Goal: Communication & Community: Participate in discussion

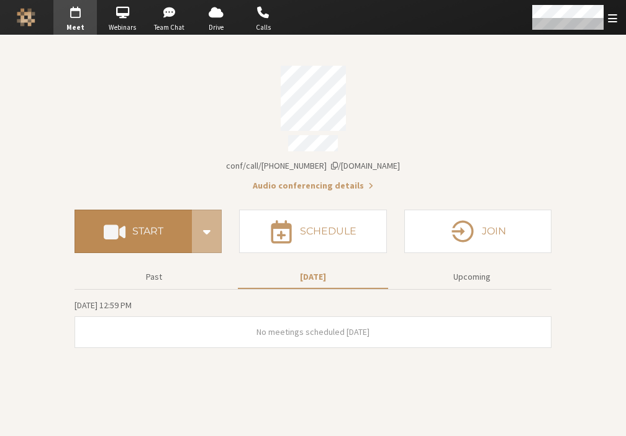
click at [133, 228] on h4 "Start" at bounding box center [147, 232] width 31 height 10
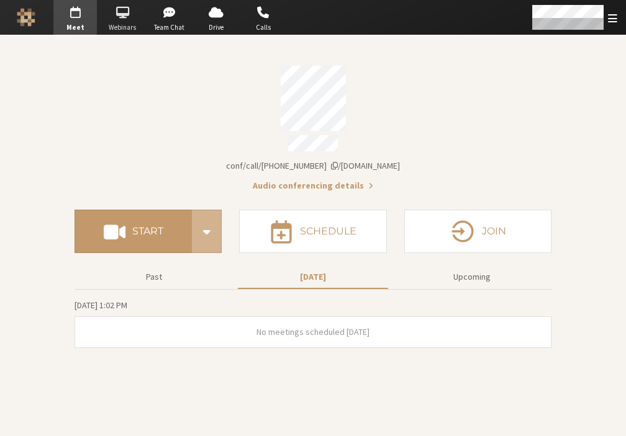
click at [122, 19] on span "button" at bounding box center [122, 12] width 43 height 20
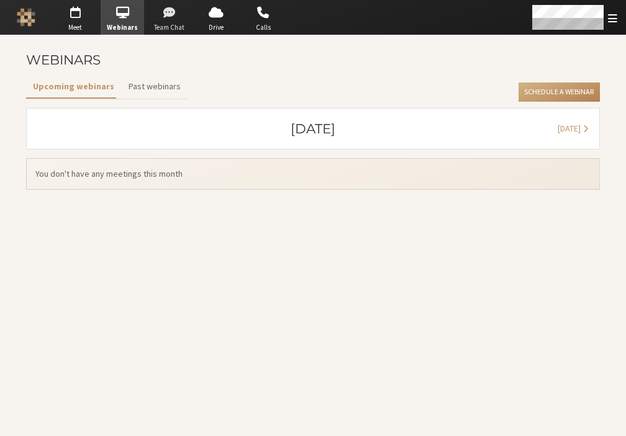
click at [158, 16] on span "button" at bounding box center [169, 12] width 43 height 20
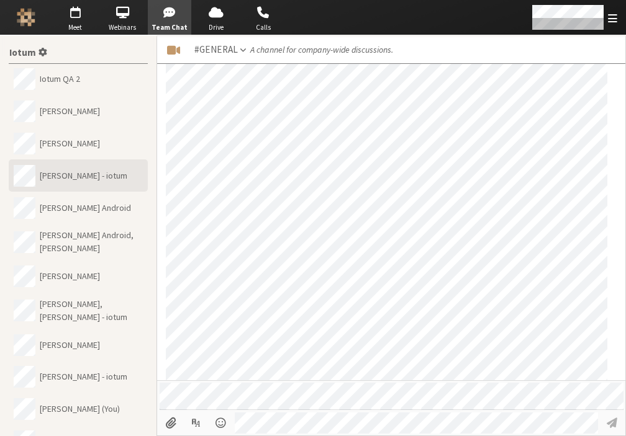
scroll to position [165, 0]
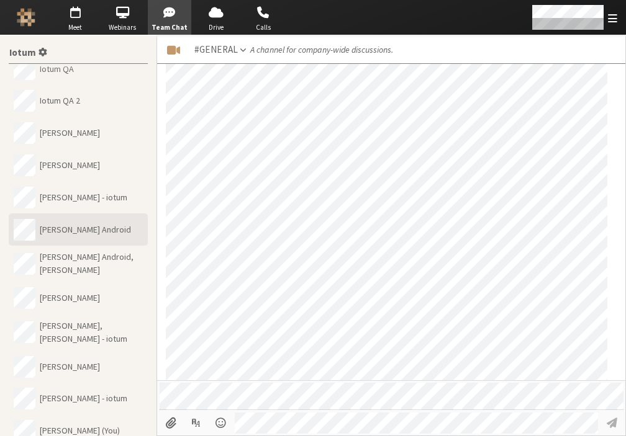
click at [92, 226] on button "Noam Android" at bounding box center [78, 230] width 139 height 32
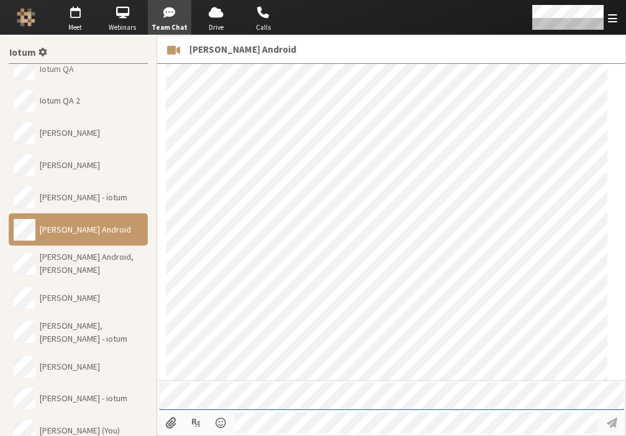
scroll to position [41, 0]
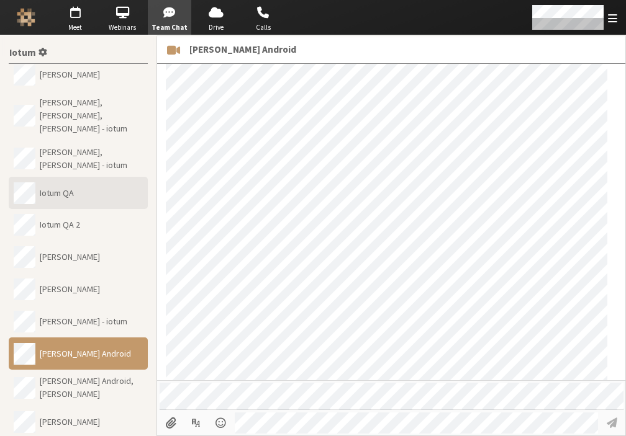
click at [63, 188] on button "Iotum QA" at bounding box center [78, 193] width 139 height 32
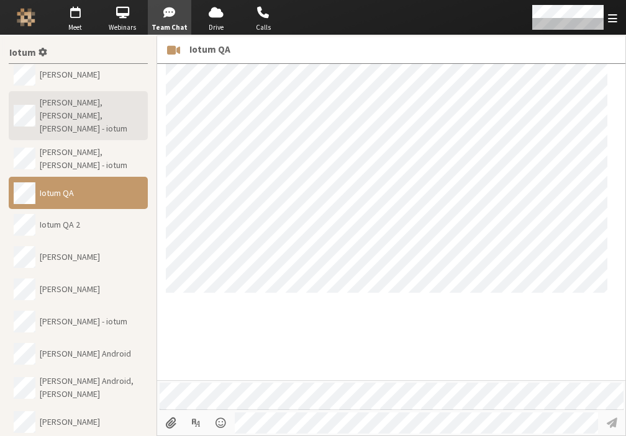
click at [66, 104] on button "Dee Maximenko, Noam David Tomczak, Sara Atteby - iotum" at bounding box center [78, 116] width 139 height 50
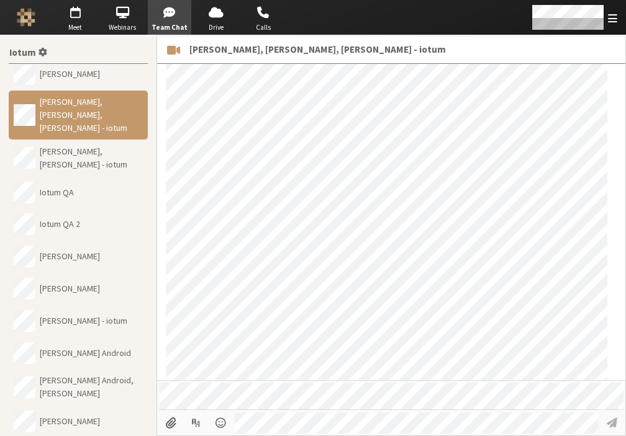
scroll to position [49, 0]
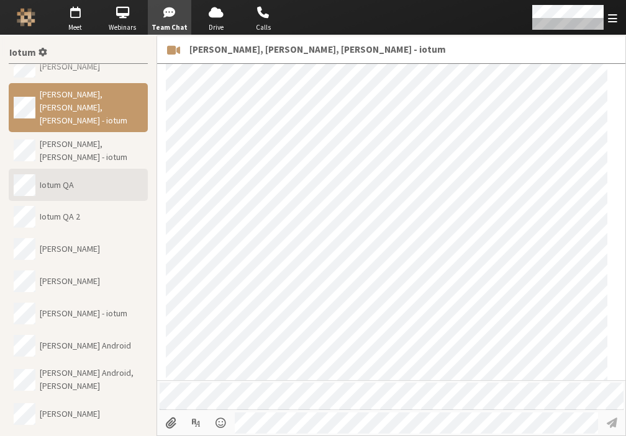
click at [87, 195] on button "Iotum QA" at bounding box center [78, 185] width 139 height 32
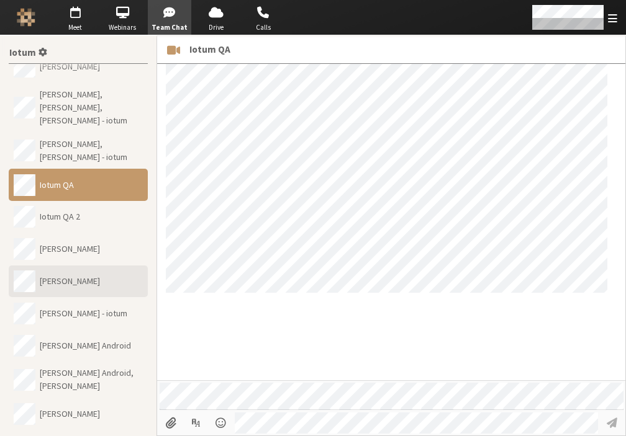
click at [74, 287] on button "Katya Ribeiro" at bounding box center [78, 282] width 139 height 32
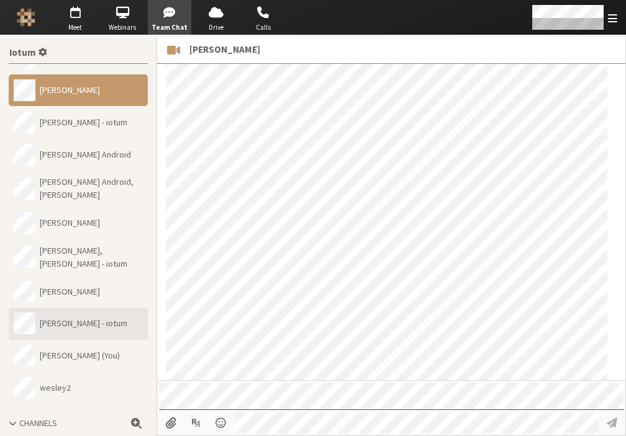
scroll to position [289, 0]
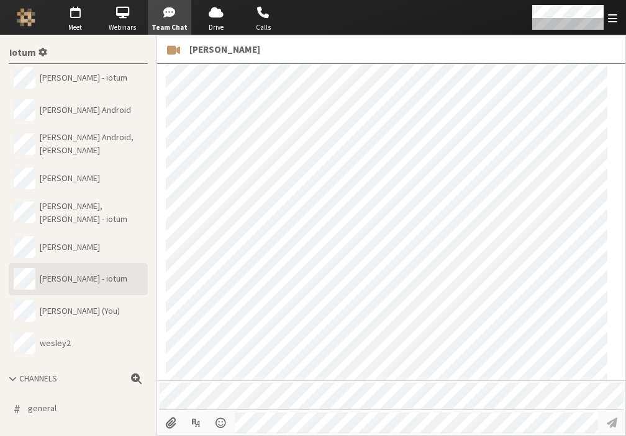
click at [76, 282] on button "Sara Atteby - iotum" at bounding box center [78, 279] width 139 height 32
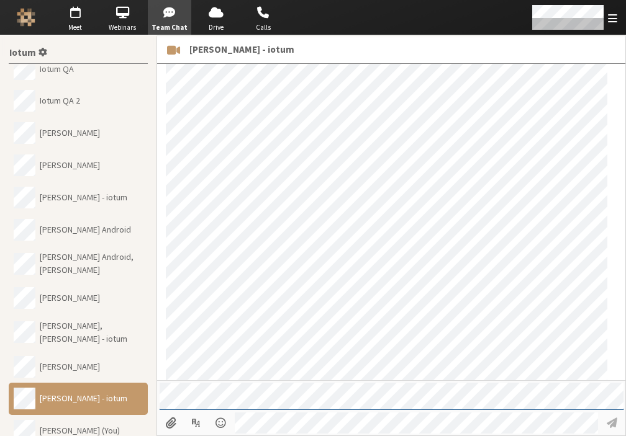
scroll to position [103, 0]
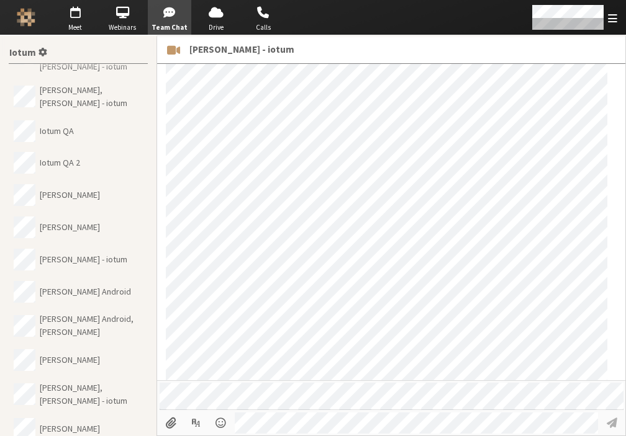
click at [76, 281] on button "Noam Android" at bounding box center [78, 292] width 139 height 32
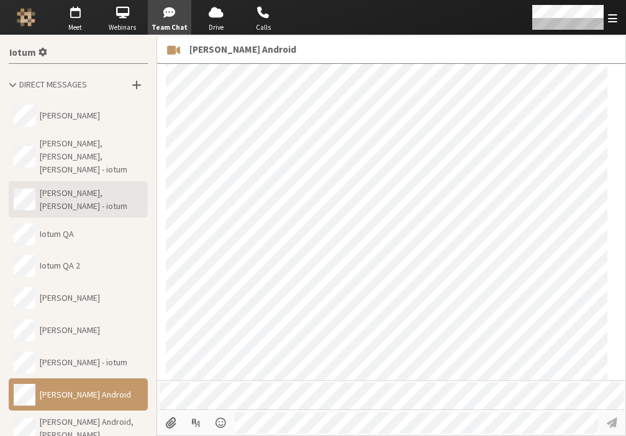
click at [94, 204] on button "Dee Maximenko, Sara Atteby - iotum" at bounding box center [78, 199] width 139 height 37
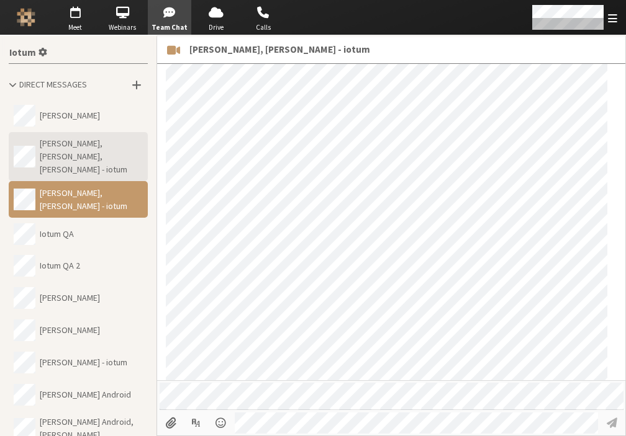
click at [81, 160] on button "Dee Maximenko, Noam David Tomczak, Sara Atteby - iotum" at bounding box center [78, 157] width 139 height 50
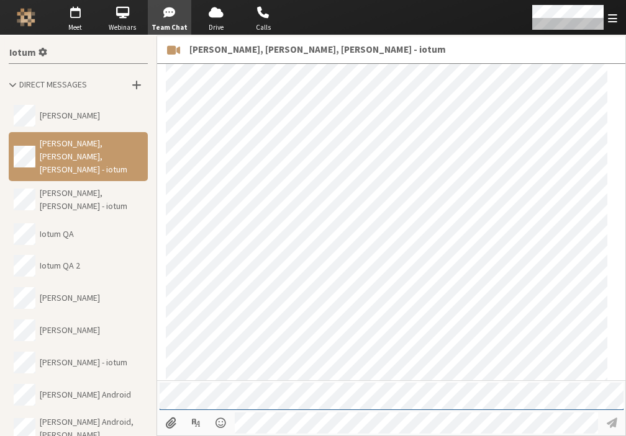
scroll to position [427, 0]
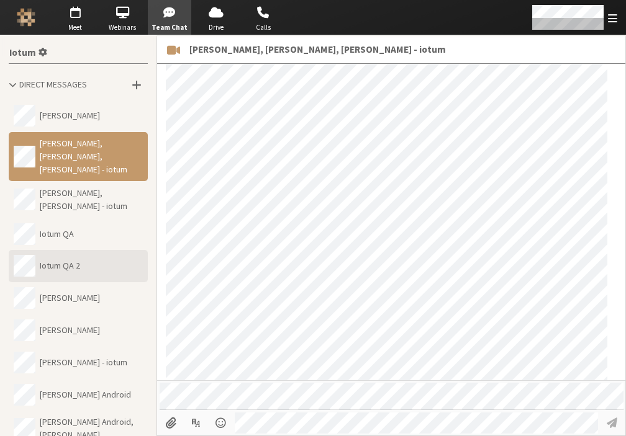
click at [88, 252] on button "Iotum QA 2" at bounding box center [78, 266] width 139 height 32
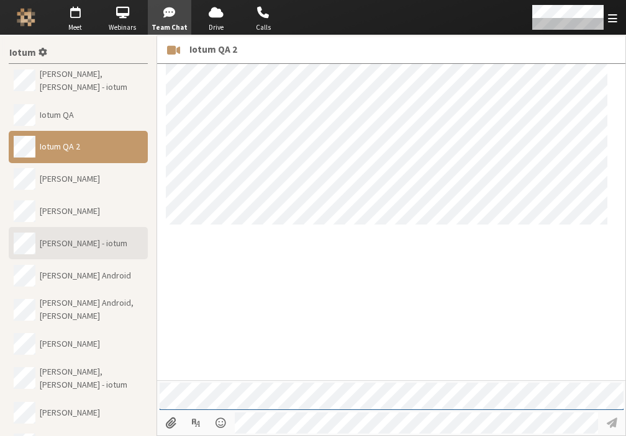
scroll to position [124, 0]
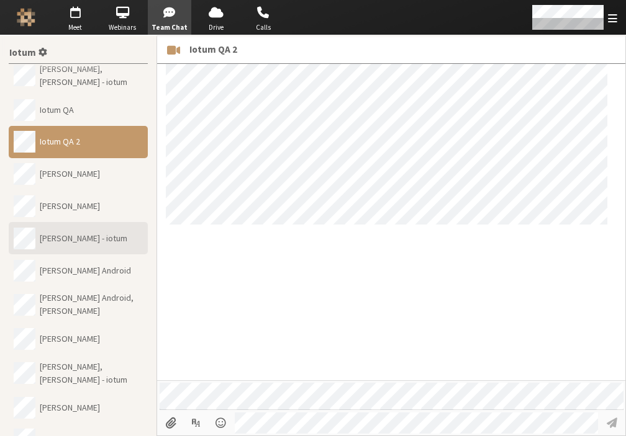
click at [106, 232] on button "Katya Ribeiro, Sara Atteby - iotum" at bounding box center [78, 238] width 139 height 32
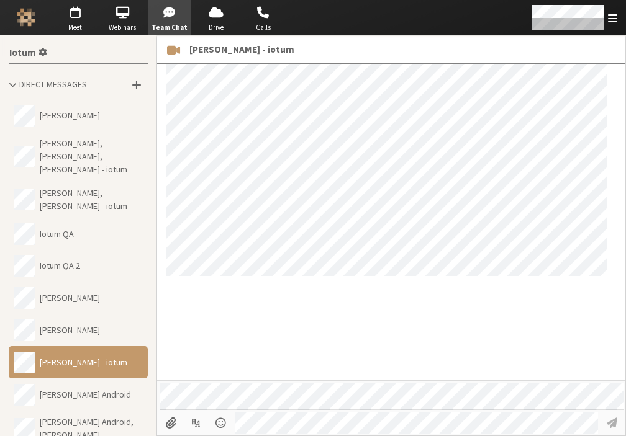
click at [71, 79] on span "Direct Messages" at bounding box center [53, 84] width 68 height 11
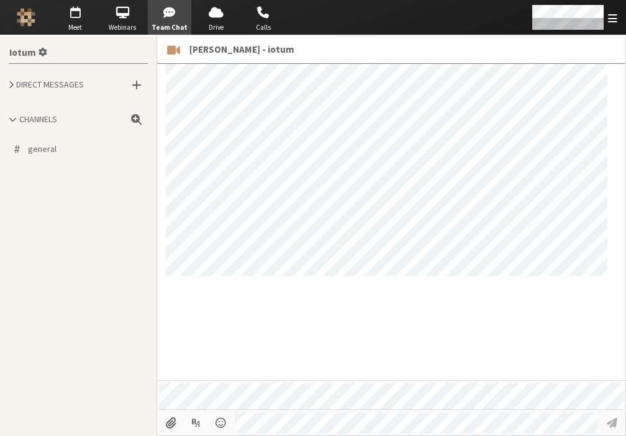
click at [225, 50] on span "Katya Ribeiro, Sara Atteby - iotum" at bounding box center [241, 49] width 105 height 14
click at [211, 20] on span "button" at bounding box center [215, 12] width 43 height 20
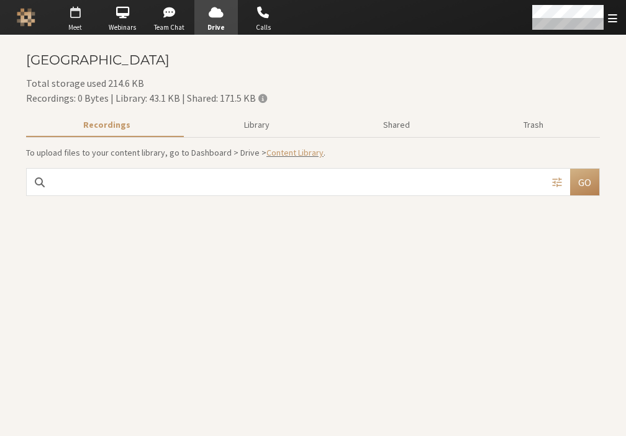
click at [63, 9] on span "button" at bounding box center [74, 12] width 43 height 20
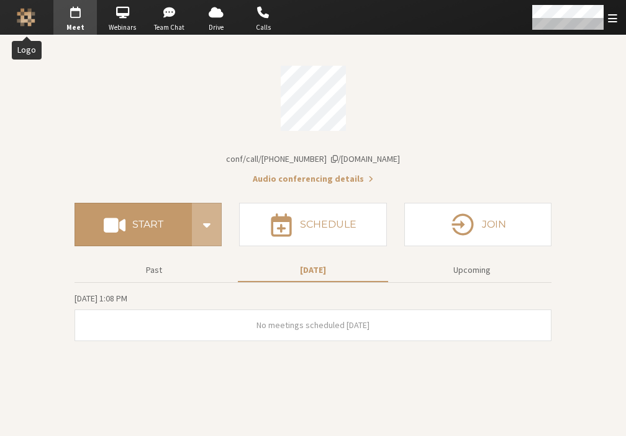
click at [35, 12] on img "Logo" at bounding box center [26, 17] width 19 height 19
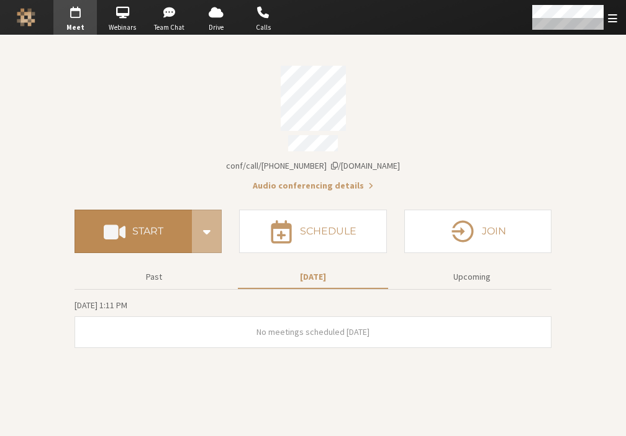
click at [151, 227] on h4 "Start" at bounding box center [147, 232] width 31 height 10
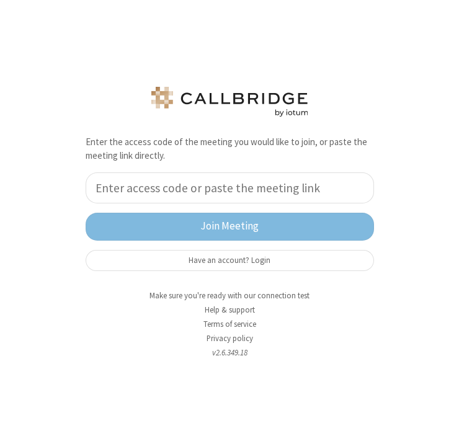
click at [146, 196] on input "tel" at bounding box center [230, 188] width 289 height 31
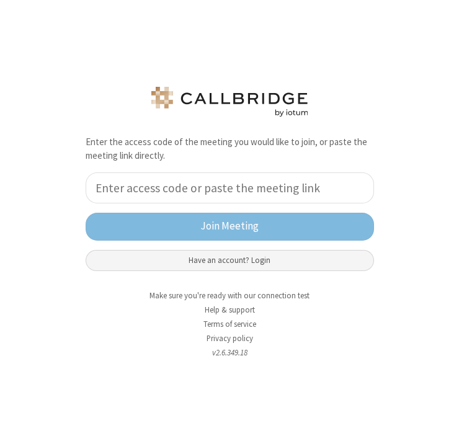
click at [146, 256] on button "Have an account? Login" at bounding box center [230, 260] width 289 height 21
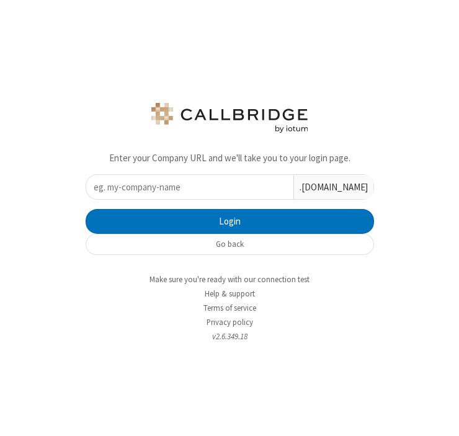
click at [146, 193] on input "text" at bounding box center [189, 187] width 207 height 24
type input "iotum"
click at [86, 209] on button "Login" at bounding box center [230, 221] width 289 height 25
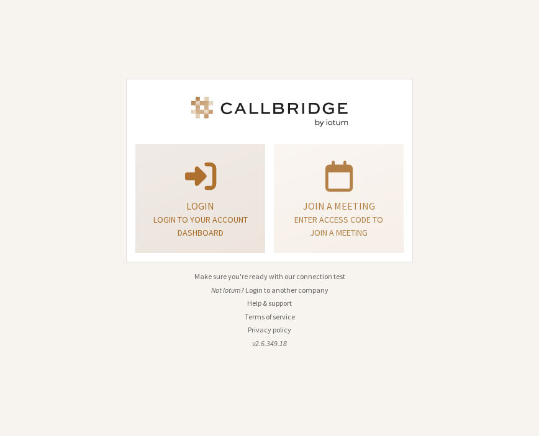
click at [213, 168] on span at bounding box center [200, 175] width 31 height 35
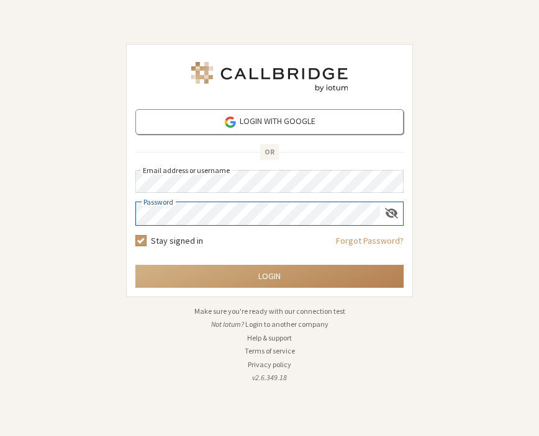
click at [135, 265] on button "Login" at bounding box center [269, 276] width 268 height 23
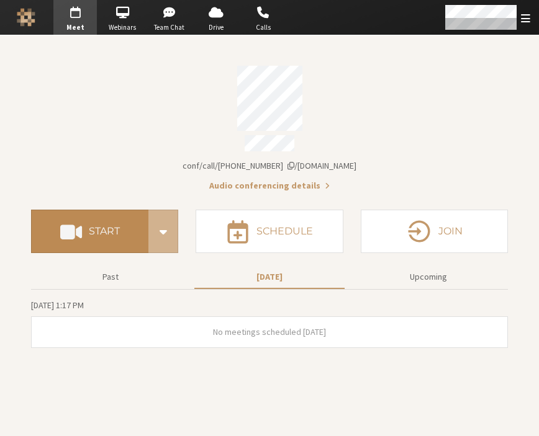
click at [99, 212] on button "Start" at bounding box center [89, 231] width 117 height 43
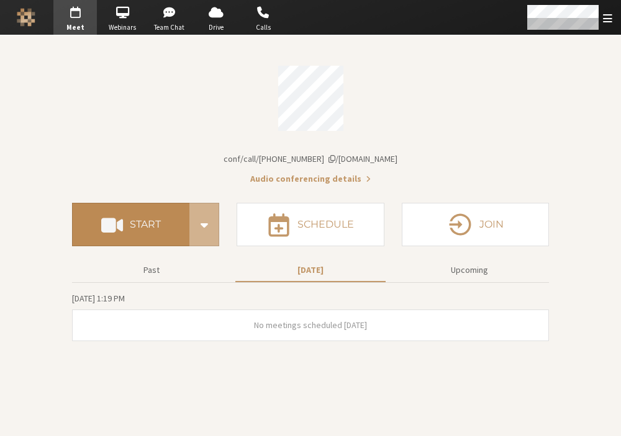
click at [137, 227] on h4 "Start" at bounding box center [145, 225] width 31 height 10
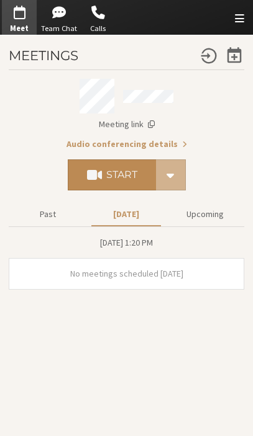
click at [127, 174] on h4 "Start" at bounding box center [121, 175] width 31 height 10
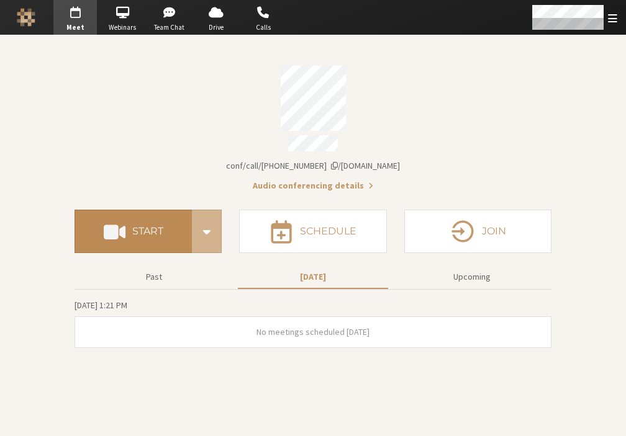
click at [141, 238] on button "Start" at bounding box center [132, 231] width 117 height 43
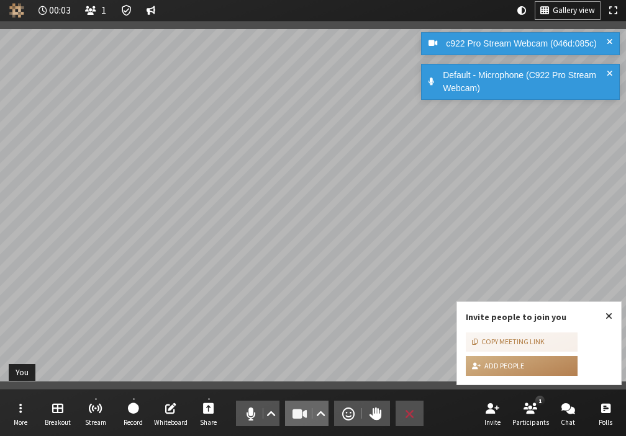
click at [300, 414] on span "Stop video (Alt+V)" at bounding box center [299, 413] width 17 height 17
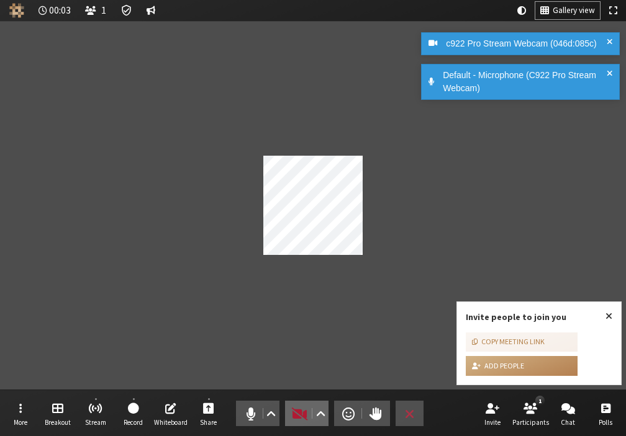
click at [300, 414] on span "Start video (Alt+V)" at bounding box center [299, 413] width 17 height 17
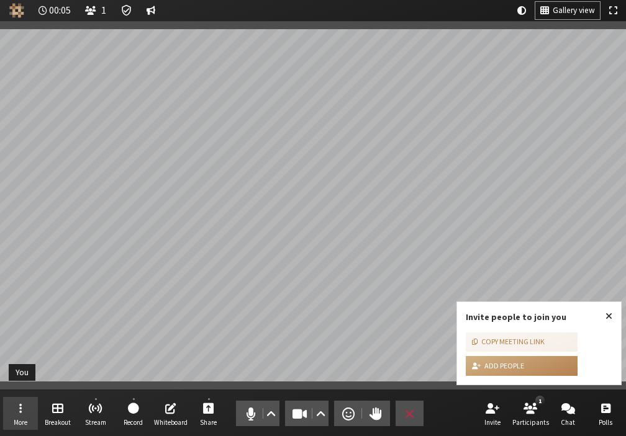
click at [31, 400] on button "More" at bounding box center [20, 414] width 35 height 34
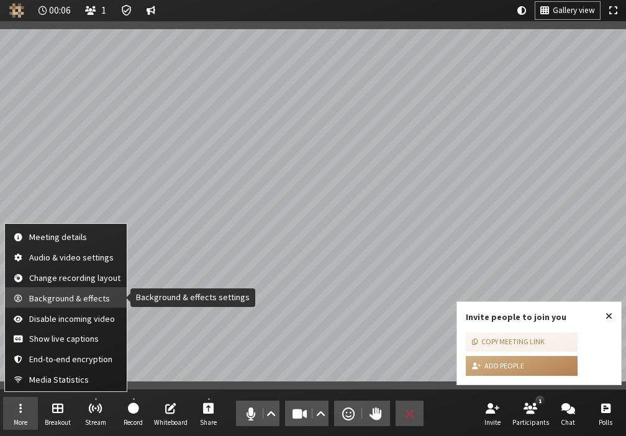
click at [58, 301] on span "Background & effects" at bounding box center [74, 298] width 91 height 9
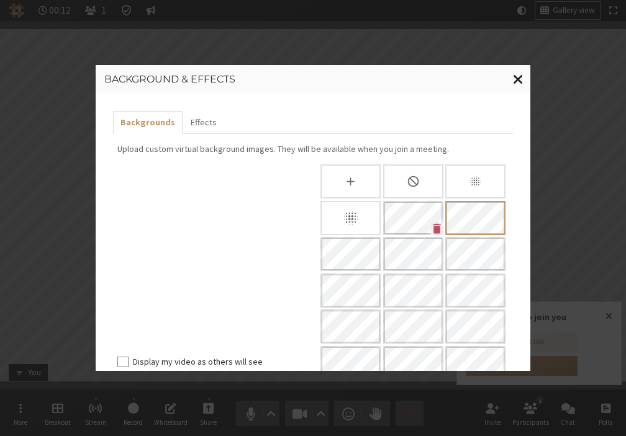
click at [524, 78] on button "Close modal" at bounding box center [518, 79] width 24 height 29
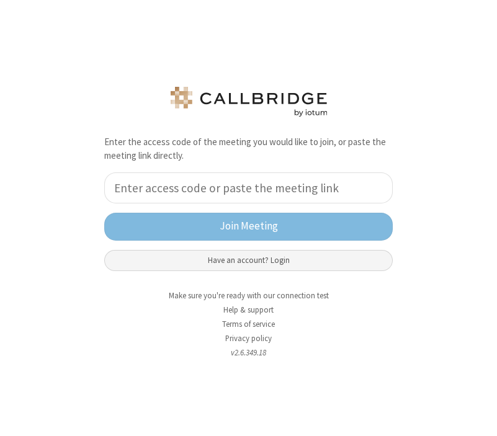
click at [252, 260] on button "Have an account? Login" at bounding box center [248, 260] width 289 height 21
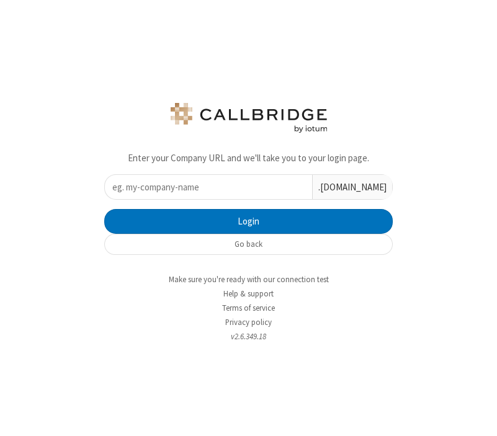
click at [248, 187] on input "text" at bounding box center [208, 187] width 207 height 24
type input "iotum"
click at [104, 209] on button "Login" at bounding box center [248, 221] width 289 height 25
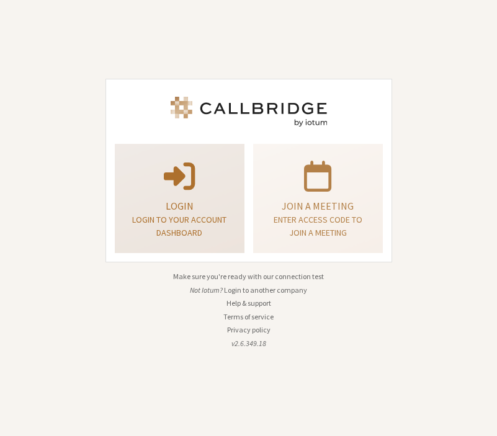
click at [158, 204] on p "Login" at bounding box center [179, 206] width 99 height 15
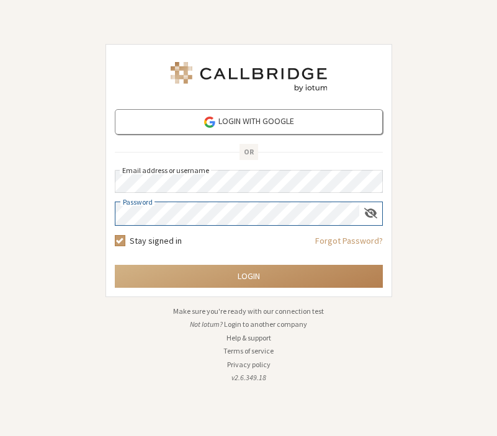
click at [115, 265] on button "Login" at bounding box center [249, 276] width 268 height 23
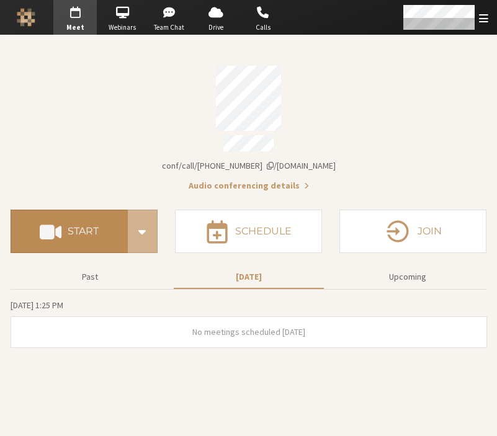
click at [58, 220] on span at bounding box center [51, 231] width 22 height 22
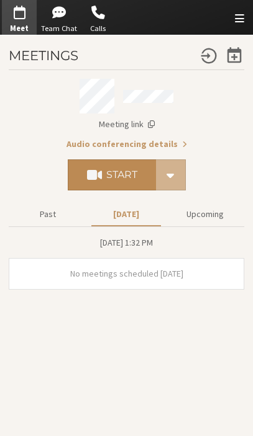
click at [109, 176] on h4 "Start" at bounding box center [121, 175] width 31 height 10
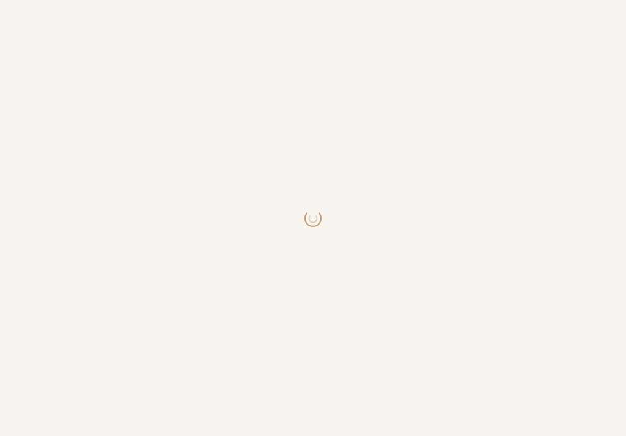
click at [434, 302] on html at bounding box center [313, 218] width 626 height 436
click at [340, 282] on html at bounding box center [313, 218] width 626 height 436
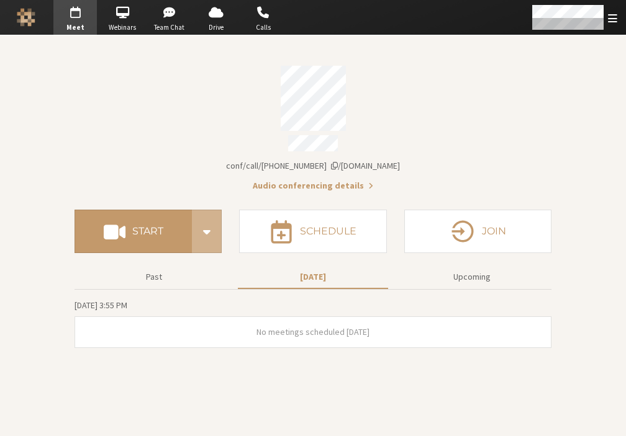
click at [192, 165] on div "Meeting link [DOMAIN_NAME]/conf/call/[PHONE_NUMBER]" at bounding box center [312, 166] width 477 height 13
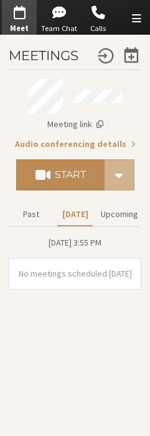
click at [56, 174] on h4 "Start" at bounding box center [70, 175] width 31 height 10
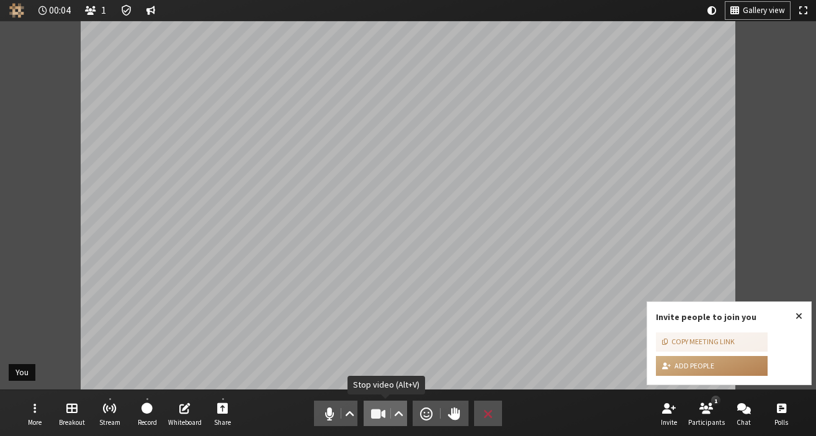
click at [379, 406] on span "Stop video (Alt+V)" at bounding box center [377, 413] width 17 height 17
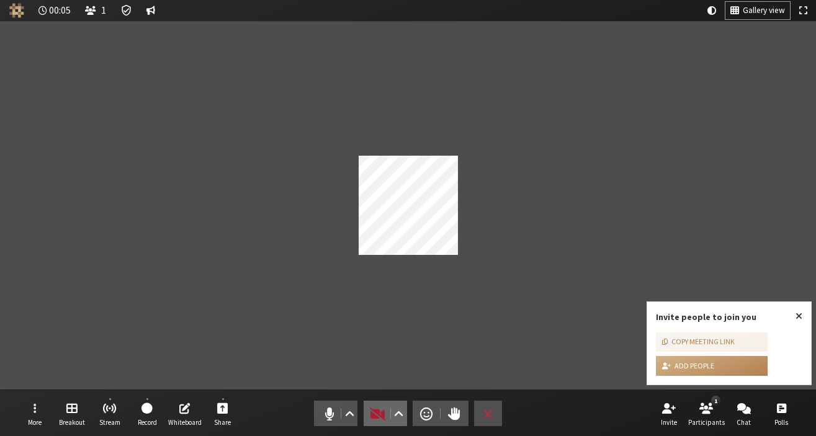
click at [379, 406] on span "Start video (Alt+V)" at bounding box center [377, 413] width 17 height 17
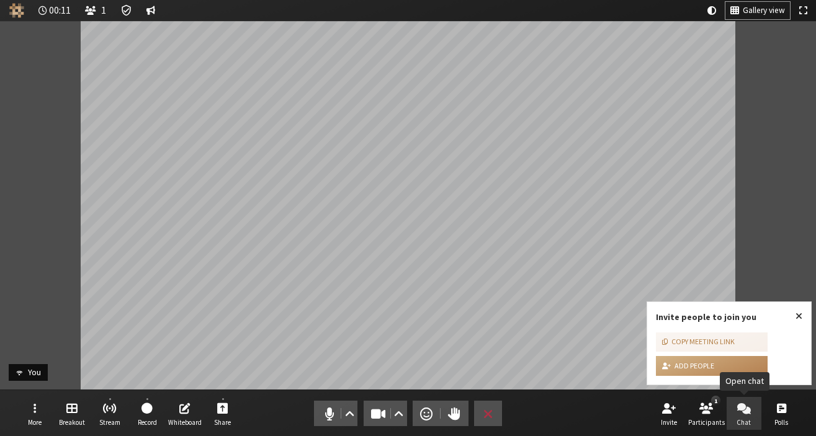
click at [625, 409] on span "Open chat" at bounding box center [744, 408] width 14 height 14
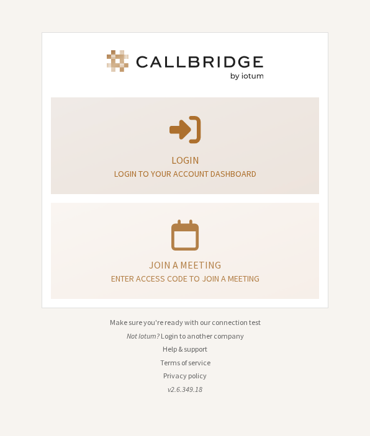
click at [149, 158] on p "Login" at bounding box center [184, 160] width 237 height 15
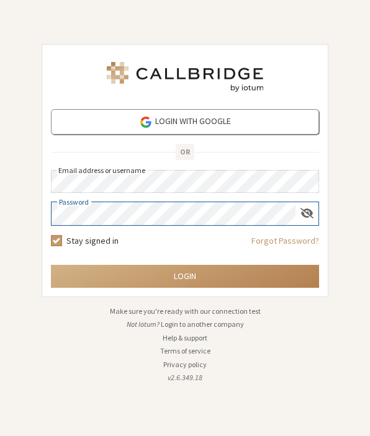
click at [51, 265] on button "Login" at bounding box center [185, 276] width 268 height 23
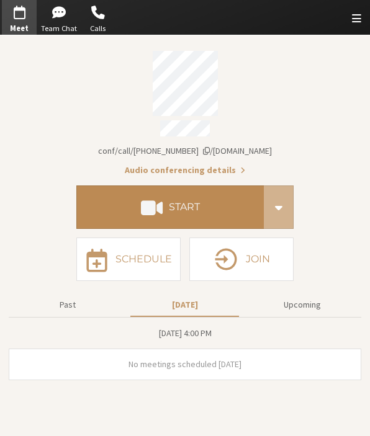
click at [149, 188] on button "Start" at bounding box center [169, 207] width 187 height 43
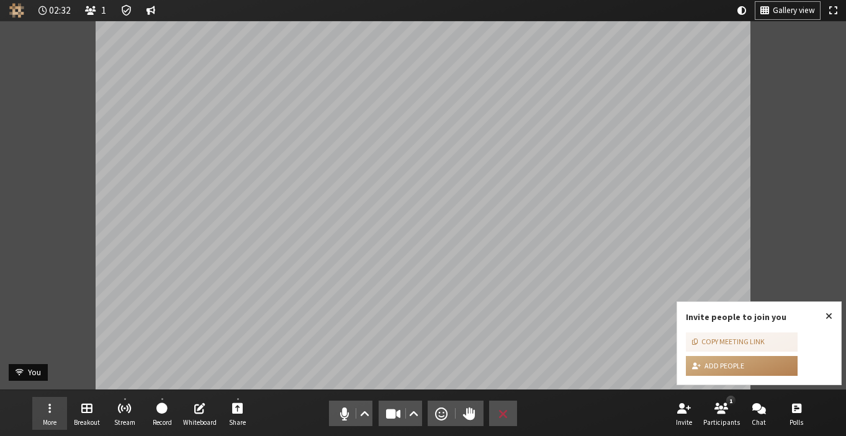
click at [52, 403] on button "More" at bounding box center [49, 414] width 35 height 34
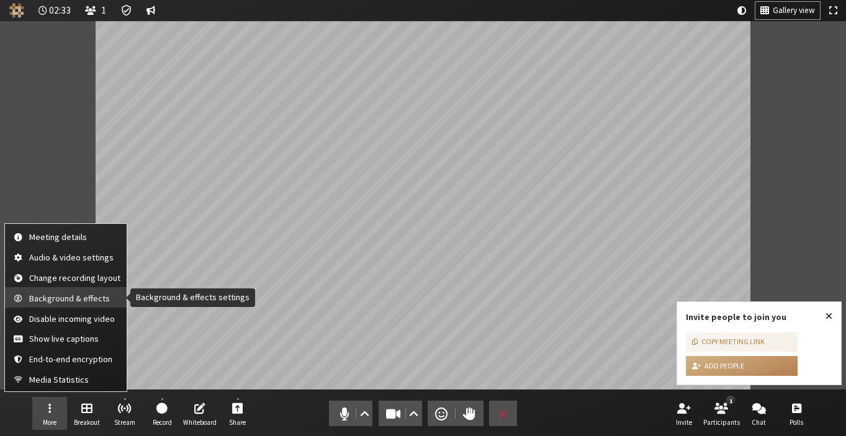
click at [67, 298] on span "Background & effects" at bounding box center [74, 298] width 91 height 9
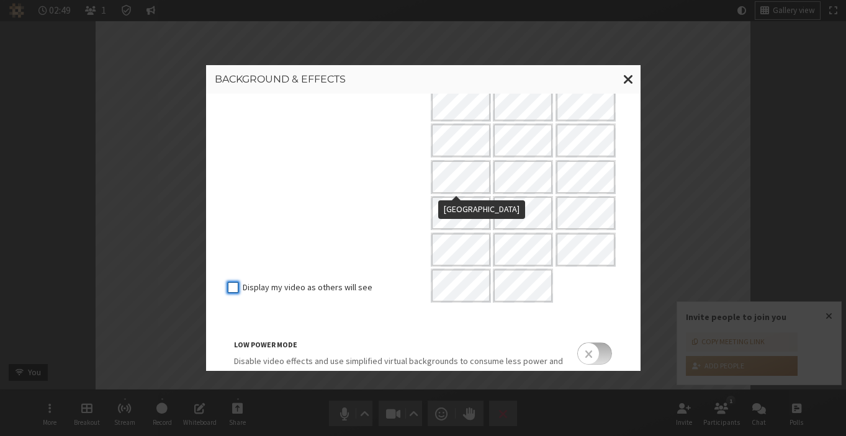
scroll to position [233, 0]
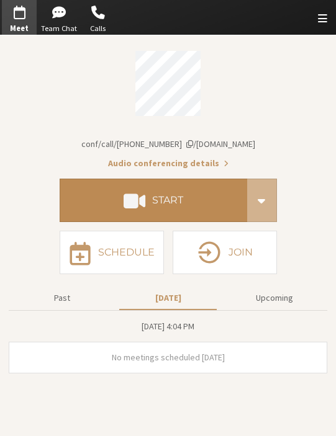
click at [97, 204] on button "Start" at bounding box center [153, 200] width 187 height 43
